Goal: Navigation & Orientation: Find specific page/section

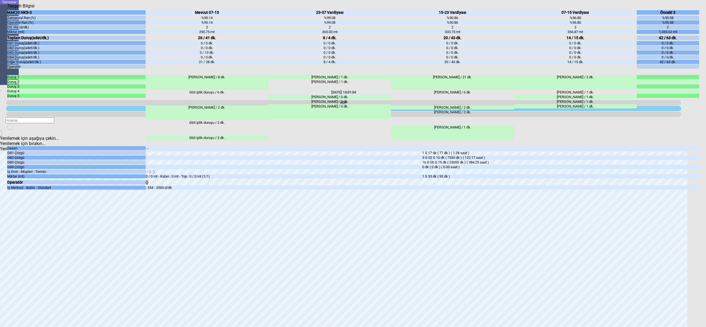
click at [7, 9] on icon "Kapat" at bounding box center [7, 9] width 0 height 0
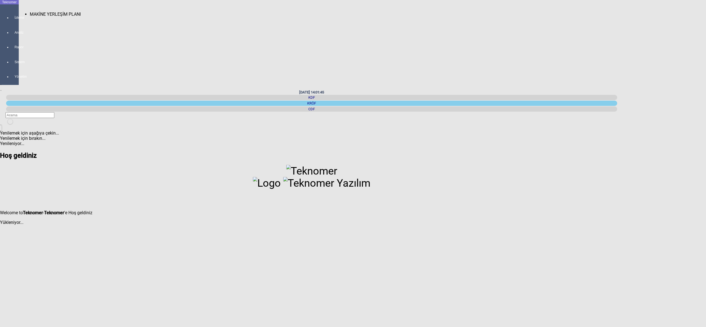
click at [33, 12] on span "MAKİNE YERLEŞİM PLANI" at bounding box center [55, 14] width 51 height 5
